Goal: Check status: Check status

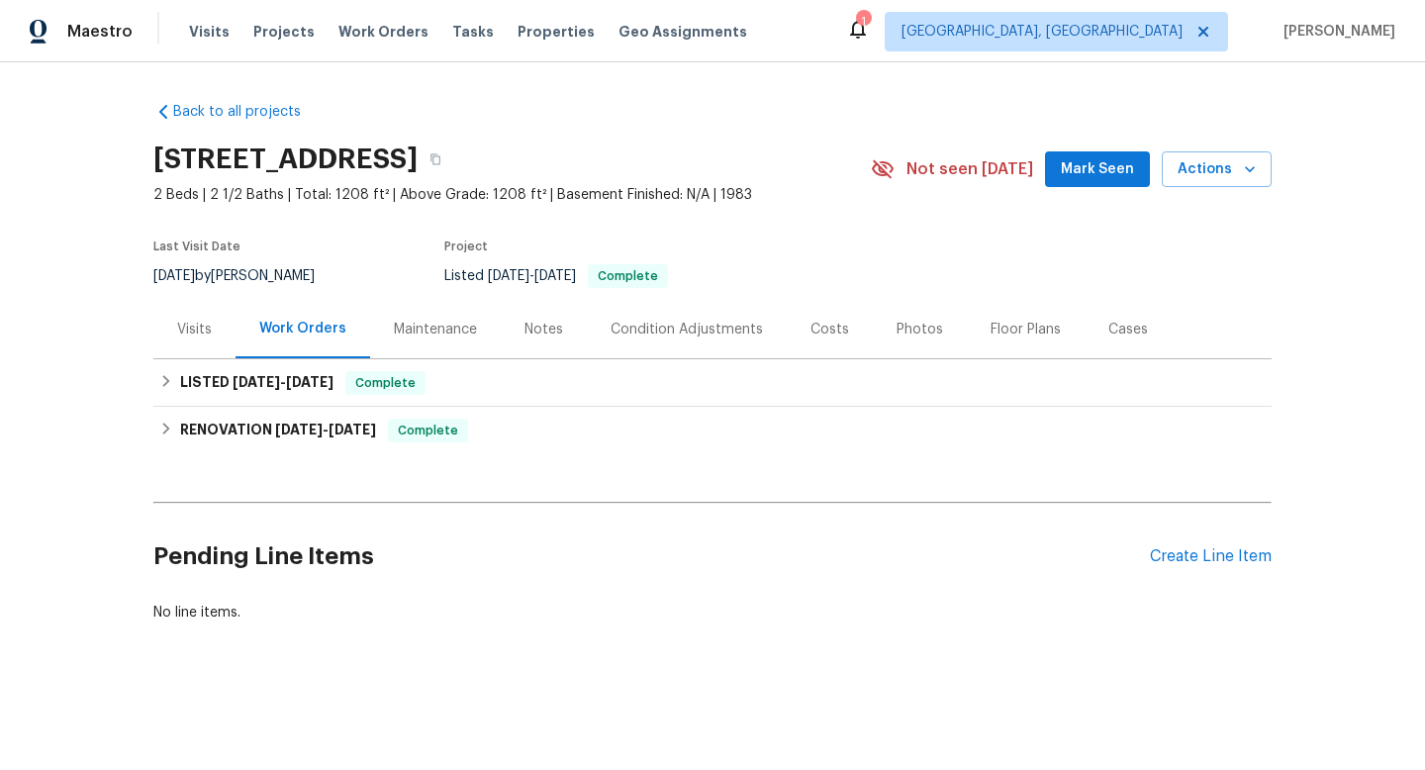
click at [207, 330] on div "Visits" at bounding box center [194, 330] width 35 height 20
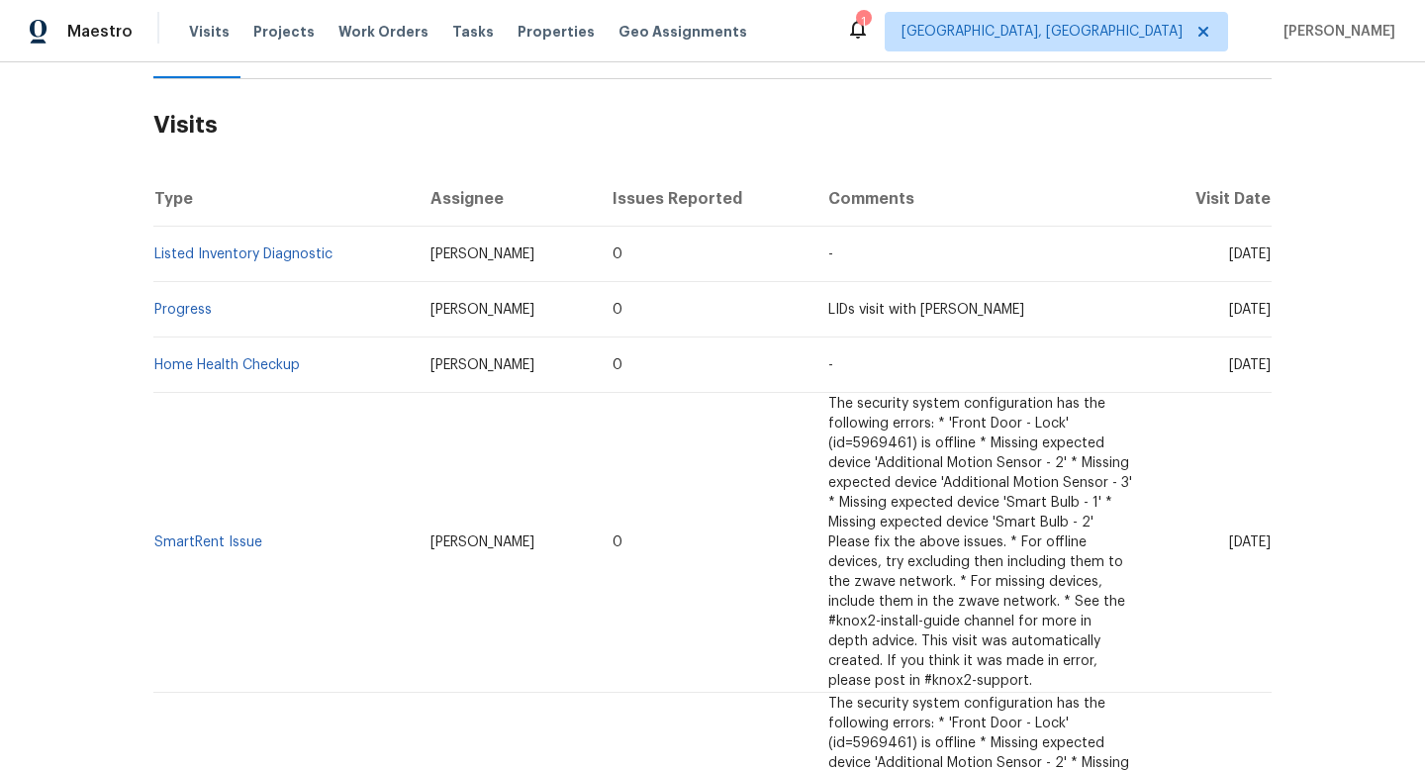
scroll to position [284, 0]
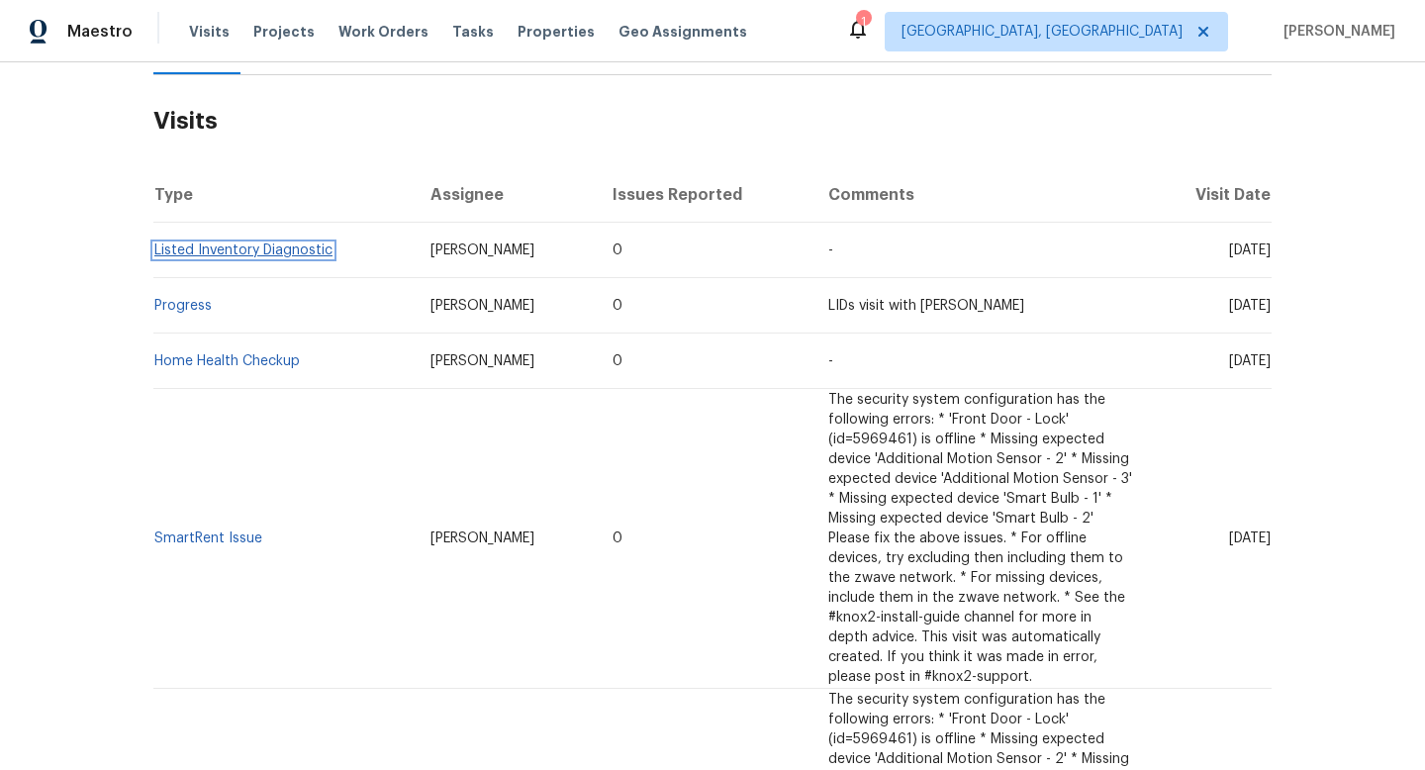
click at [222, 251] on link "Listed Inventory Diagnostic" at bounding box center [243, 250] width 178 height 14
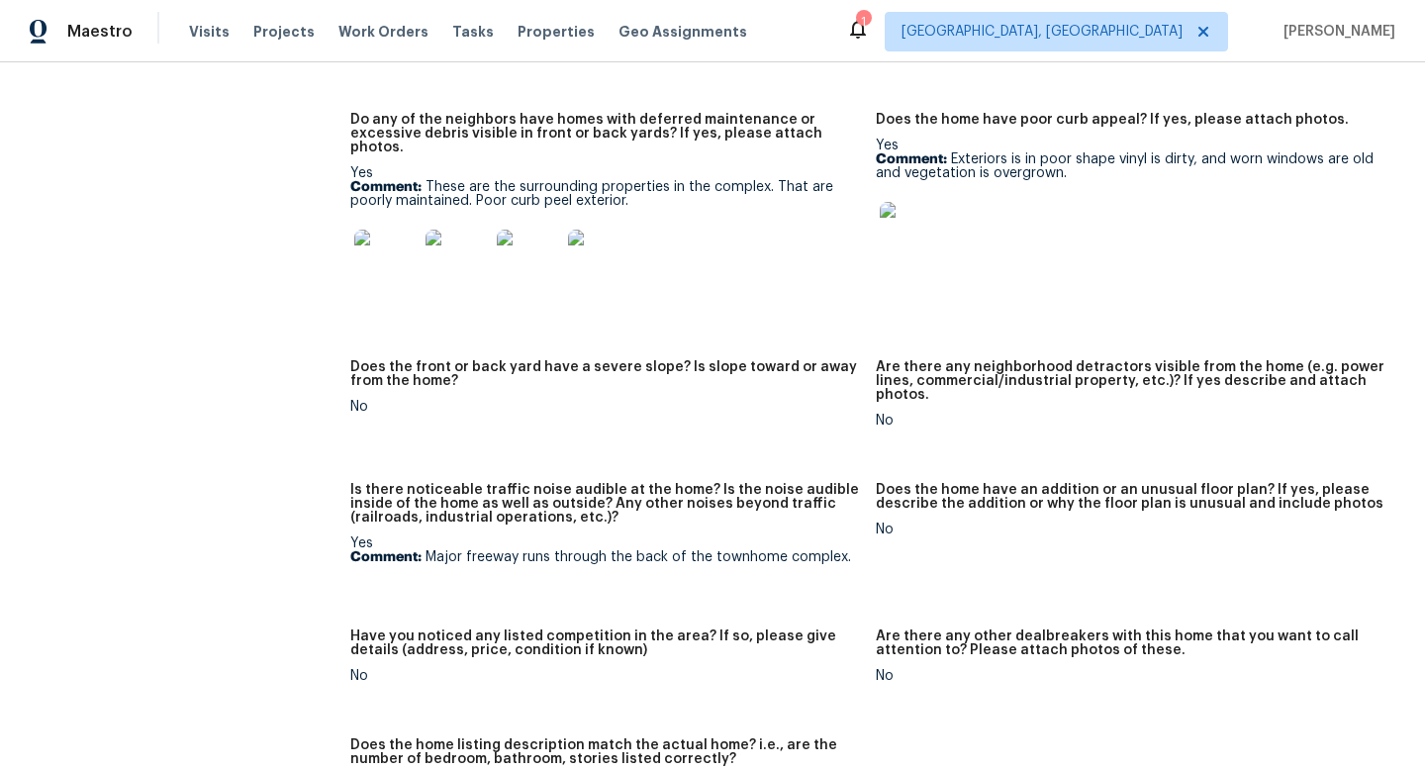
scroll to position [1193, 0]
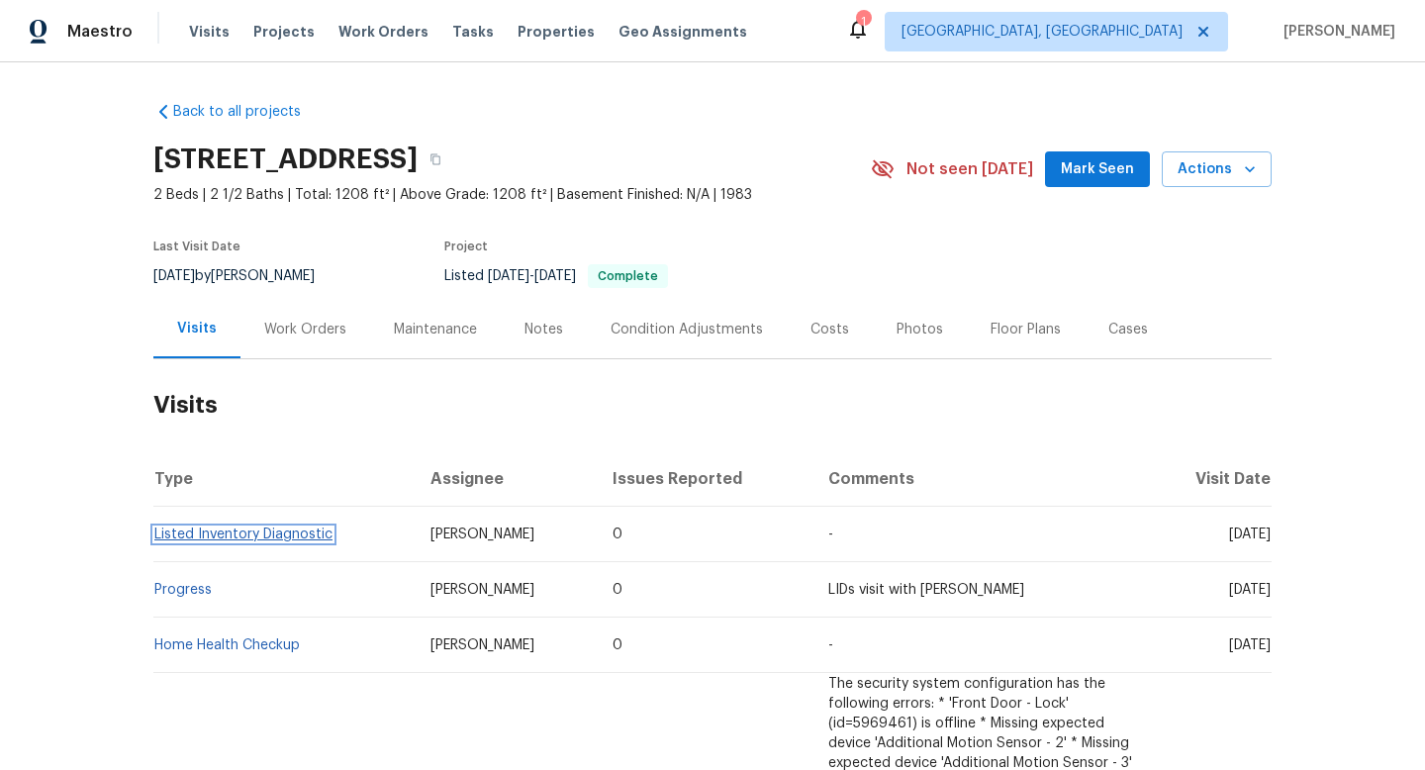
click at [270, 536] on link "Listed Inventory Diagnostic" at bounding box center [243, 534] width 178 height 14
